Goal: Book appointment/travel/reservation

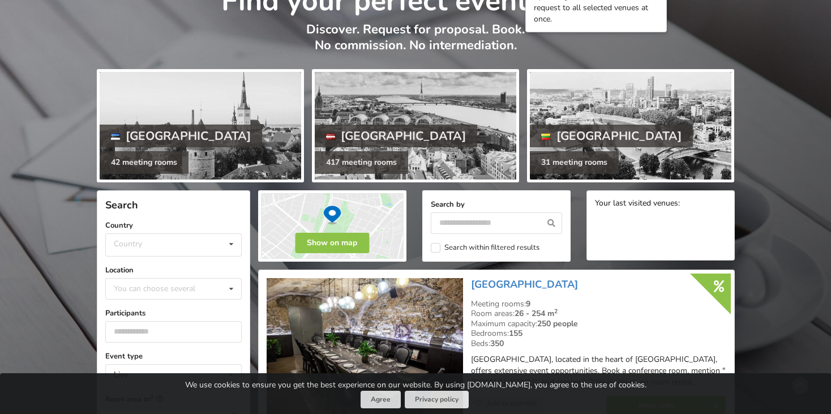
scroll to position [78, 0]
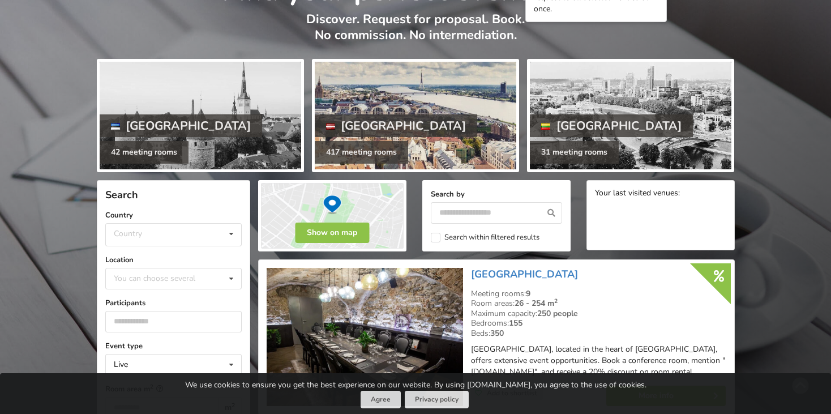
click at [436, 87] on div at bounding box center [416, 116] width 202 height 108
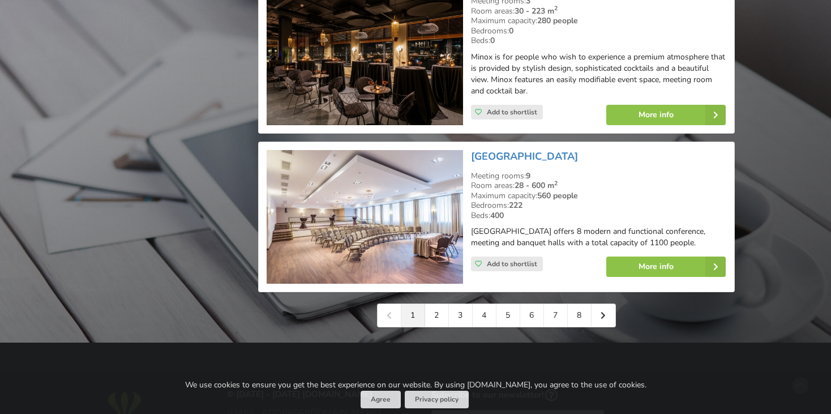
scroll to position [2576, 0]
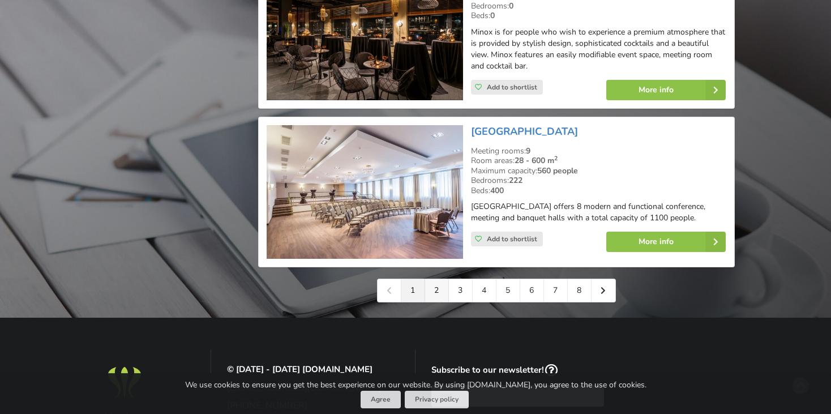
click at [433, 279] on link "2" at bounding box center [437, 290] width 24 height 23
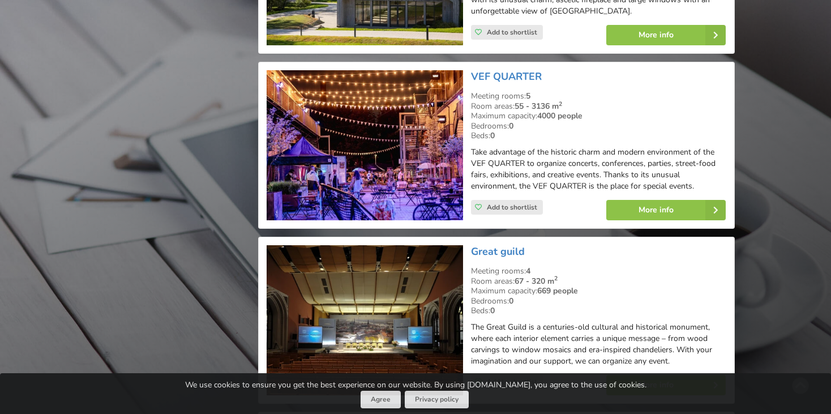
scroll to position [1947, 0]
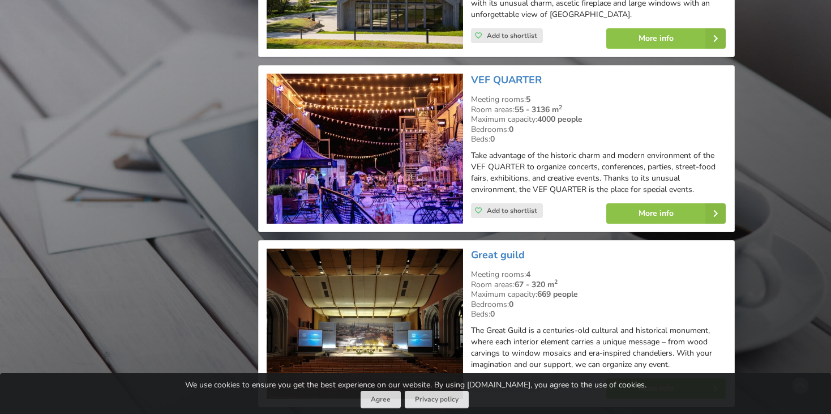
click at [373, 132] on img at bounding box center [365, 149] width 196 height 150
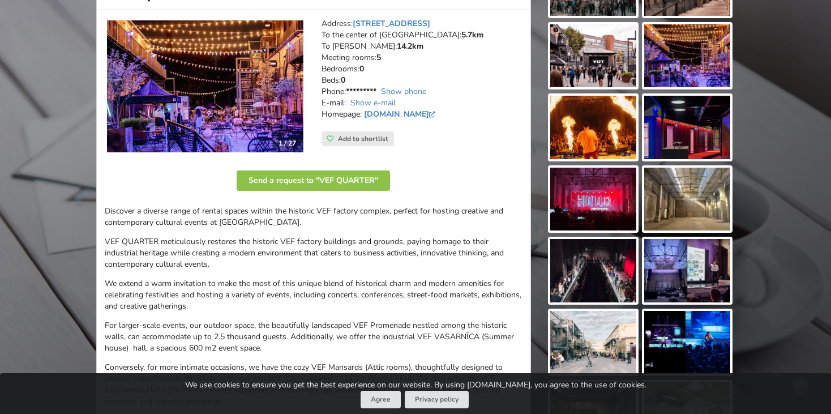
scroll to position [191, 0]
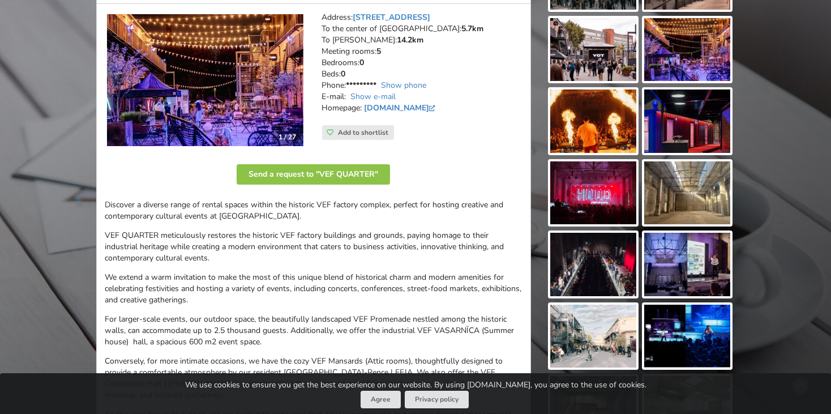
click at [590, 256] on img at bounding box center [593, 264] width 86 height 63
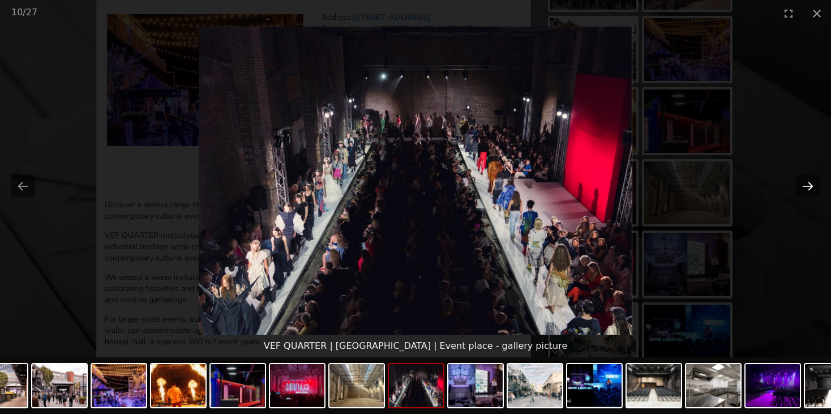
click at [799, 188] on button "Next slide" at bounding box center [808, 186] width 24 height 22
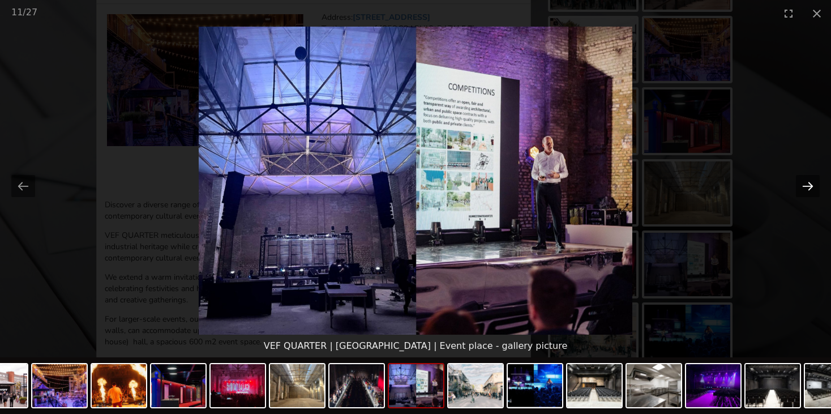
click at [799, 188] on button "Next slide" at bounding box center [808, 186] width 24 height 22
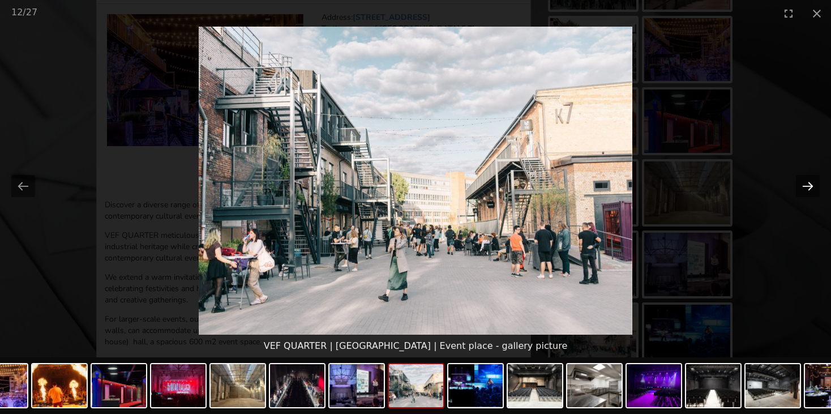
click at [799, 188] on button "Next slide" at bounding box center [808, 186] width 24 height 22
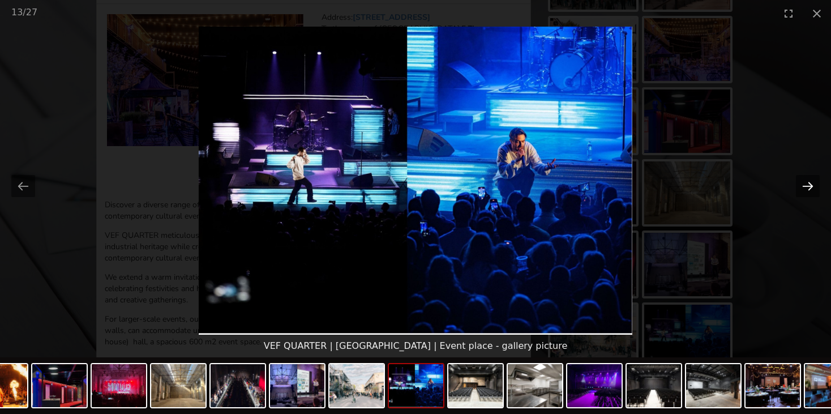
click at [799, 188] on button "Next slide" at bounding box center [808, 186] width 24 height 22
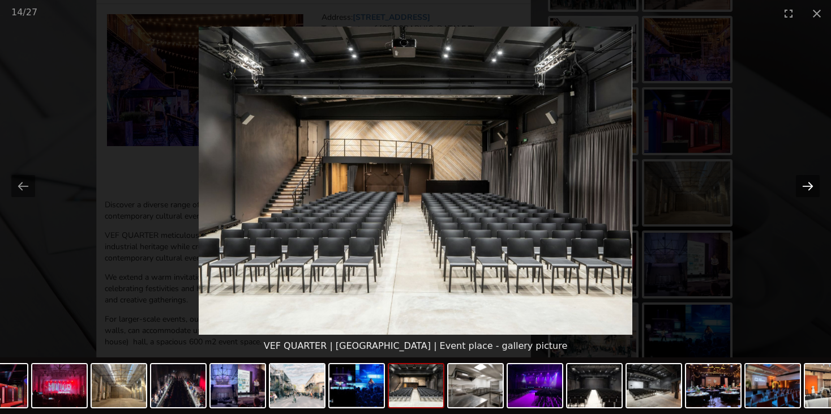
click at [799, 188] on button "Next slide" at bounding box center [808, 186] width 24 height 22
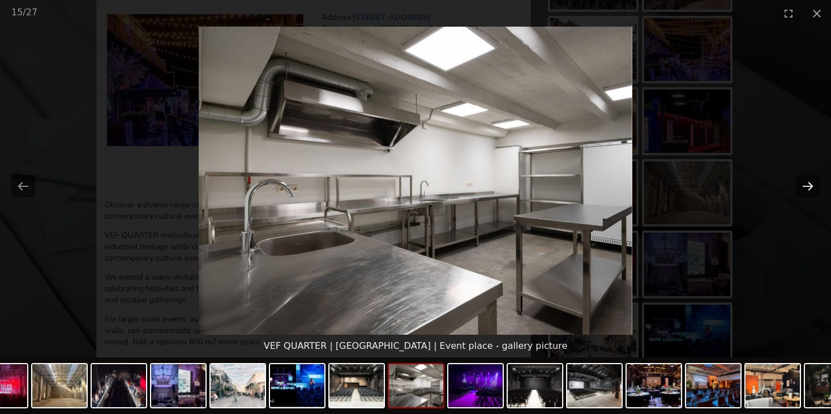
click at [799, 188] on button "Next slide" at bounding box center [808, 186] width 24 height 22
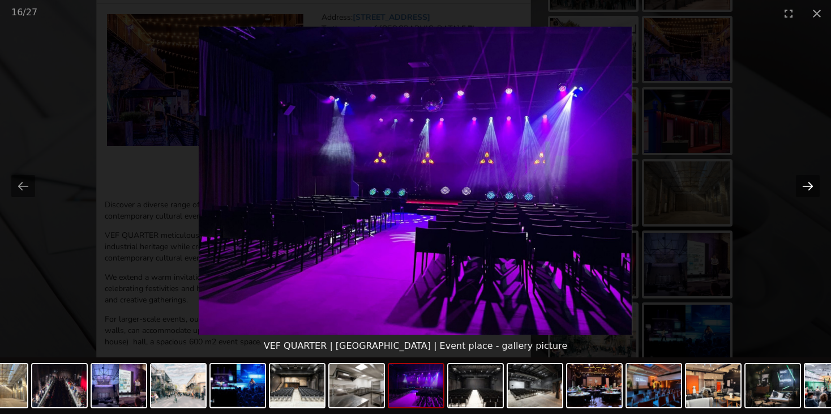
click at [799, 188] on button "Next slide" at bounding box center [808, 186] width 24 height 22
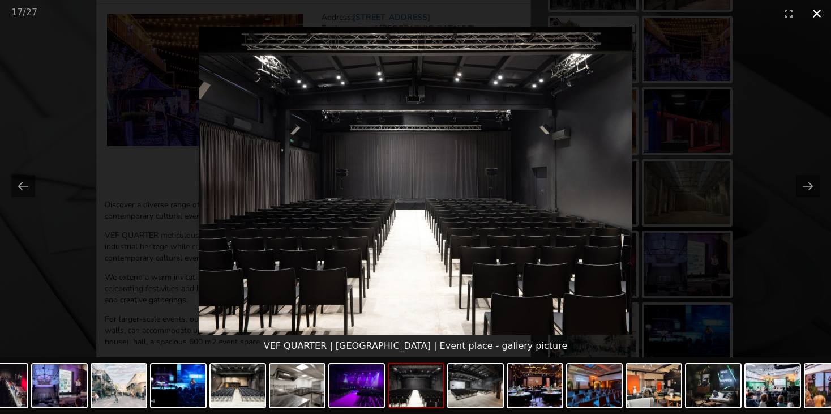
click at [815, 12] on button "Close gallery" at bounding box center [817, 13] width 28 height 27
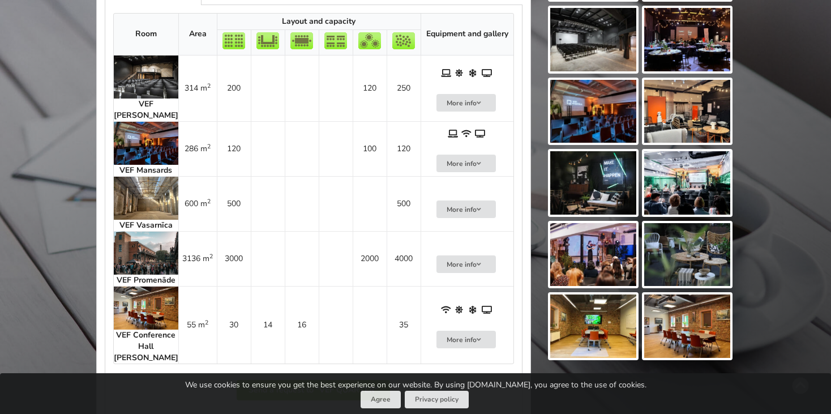
scroll to position [695, 0]
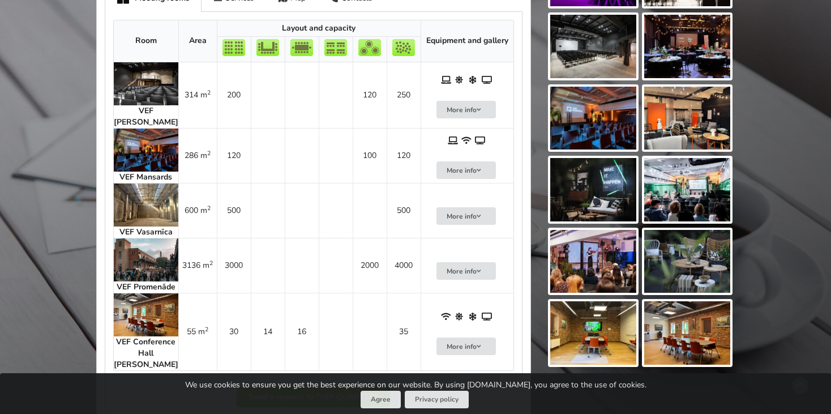
click at [141, 88] on img at bounding box center [146, 83] width 65 height 43
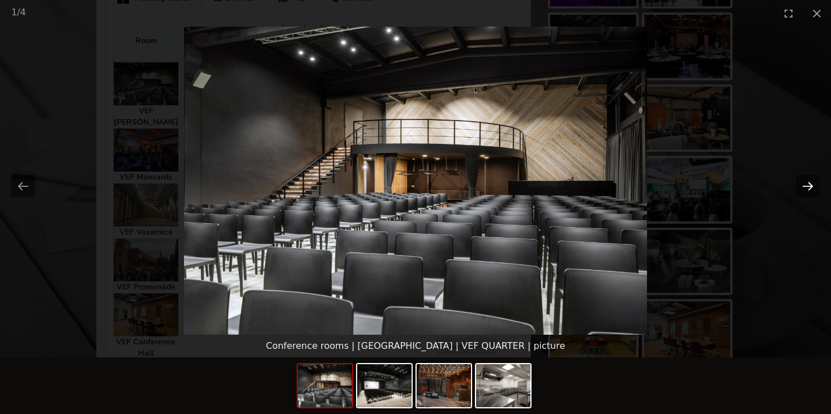
click at [808, 186] on button "Next slide" at bounding box center [808, 186] width 24 height 22
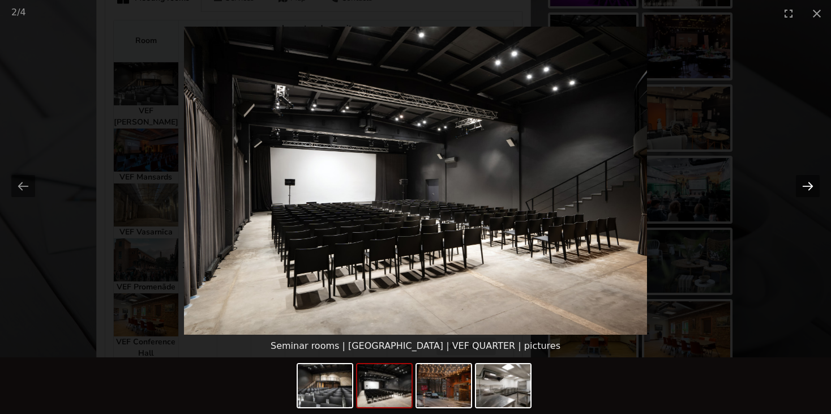
click at [808, 186] on button "Next slide" at bounding box center [808, 186] width 24 height 22
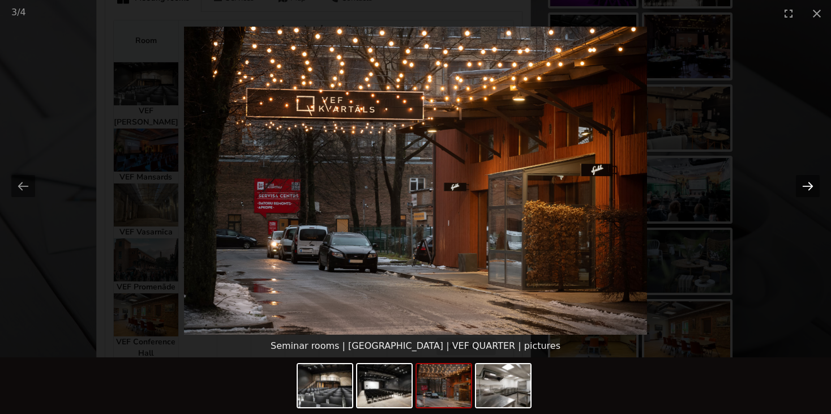
click at [808, 186] on button "Next slide" at bounding box center [808, 186] width 24 height 22
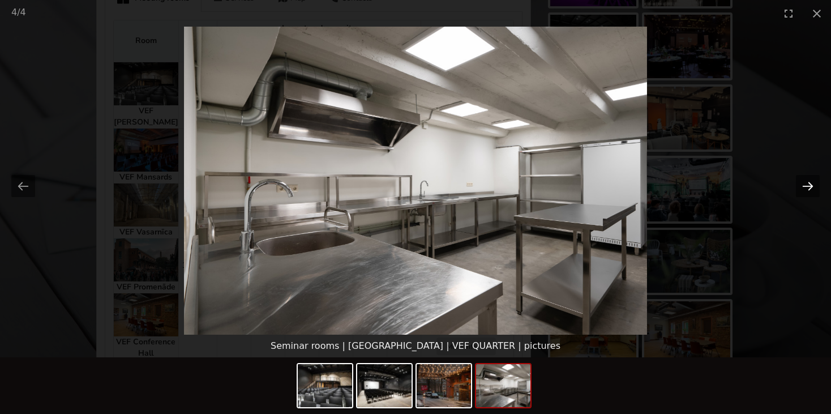
click at [808, 186] on button "Next slide" at bounding box center [808, 186] width 24 height 22
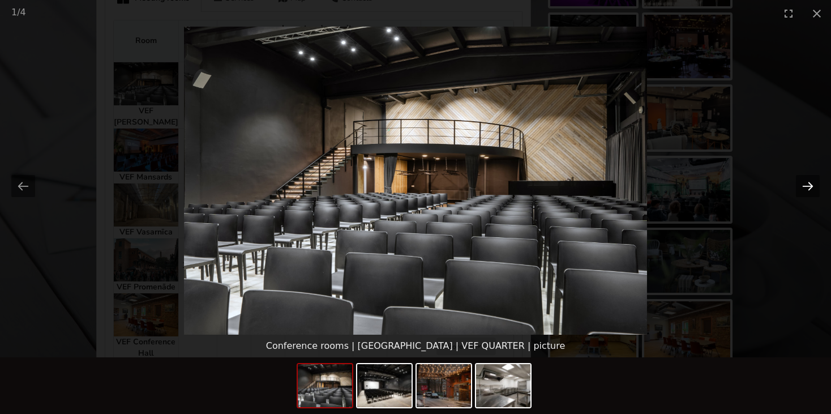
click at [808, 186] on button "Next slide" at bounding box center [808, 186] width 24 height 22
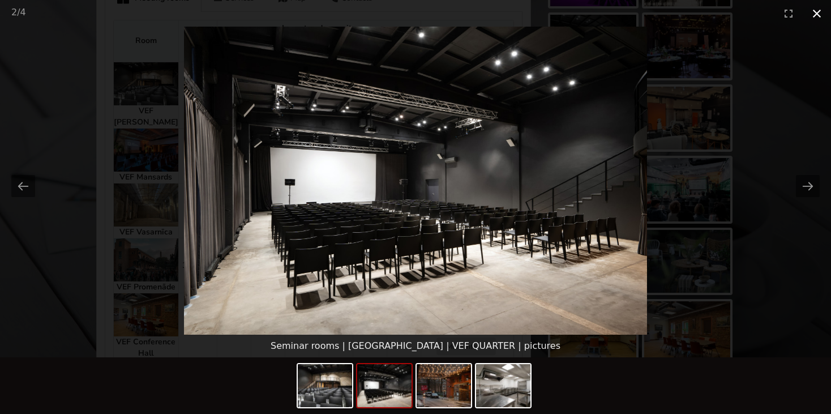
click at [816, 14] on button "Close gallery" at bounding box center [817, 13] width 28 height 27
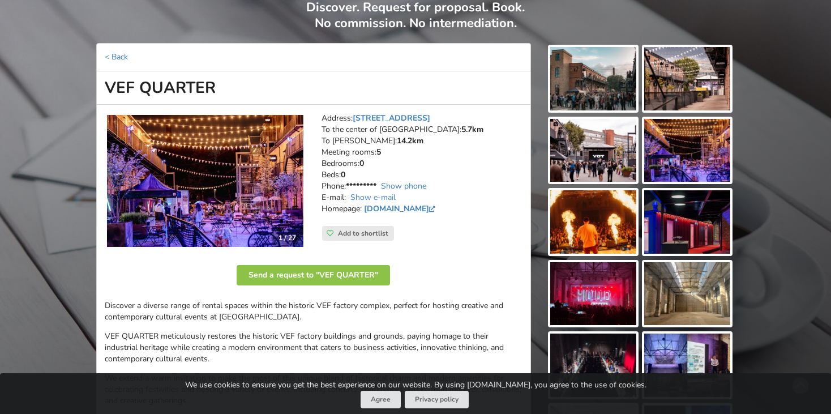
scroll to position [43, 0]
